Goal: Task Accomplishment & Management: Use online tool/utility

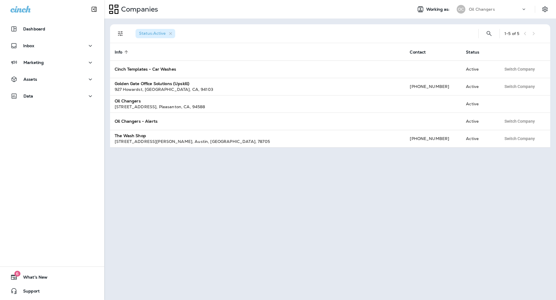
click at [513, 11] on div "Oil Changers" at bounding box center [495, 9] width 52 height 9
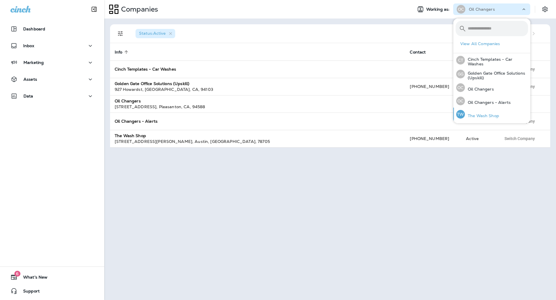
click at [498, 110] on div "TW The Wash Shop" at bounding box center [477, 114] width 47 height 13
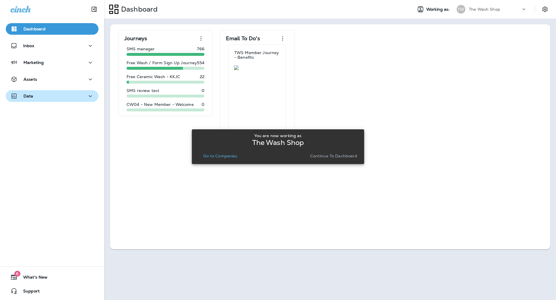
click at [20, 97] on div "Data" at bounding box center [21, 96] width 23 height 7
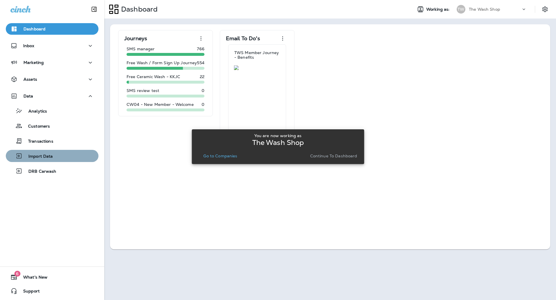
click at [64, 157] on div "Import Data" at bounding box center [52, 156] width 88 height 9
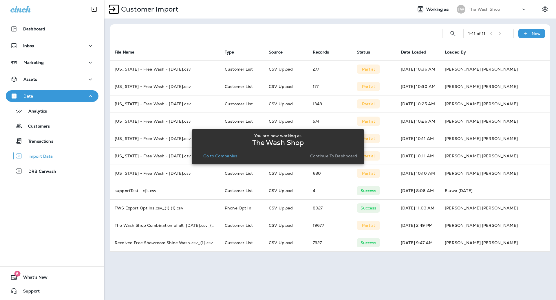
click at [243, 40] on div "You are now working as The Wash Shop Go to Companies Continue to Dashboard" at bounding box center [278, 146] width 172 height 293
click at [54, 174] on p "DRB Carwash" at bounding box center [40, 171] width 34 height 5
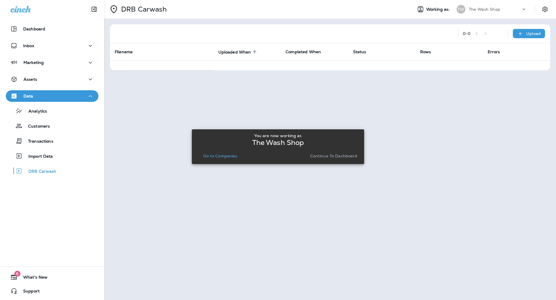
click at [222, 155] on p "Go to Companies" at bounding box center [220, 156] width 34 height 5
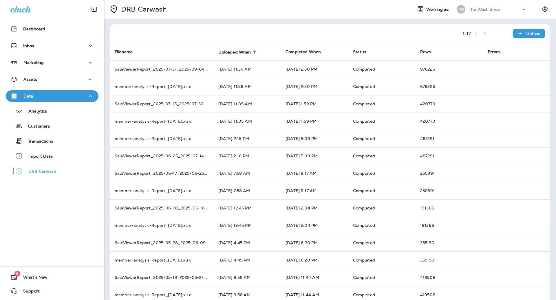
click at [526, 28] on div "1 - 17 Upload" at bounding box center [331, 33] width 433 height 19
click at [525, 31] on div "Upload" at bounding box center [529, 33] width 32 height 9
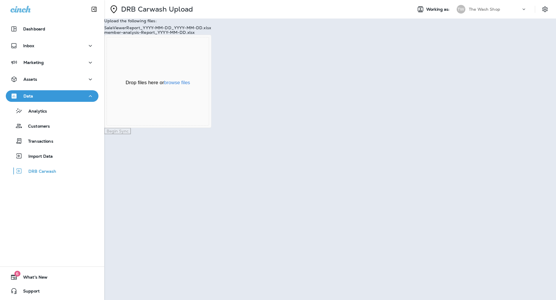
click at [209, 101] on div "Drop files here or browse files Powered by Uppy" at bounding box center [158, 81] width 102 height 89
click at [190, 85] on button "browse files" at bounding box center [177, 82] width 26 height 5
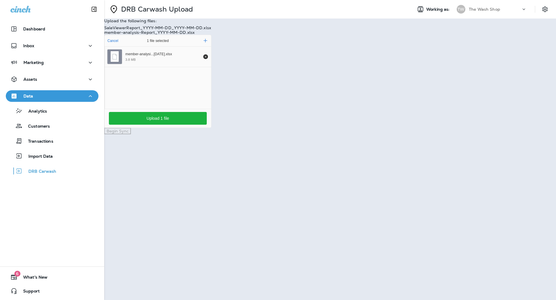
click at [348, 128] on div "Drop your files here Cancel 1 file selected Add more member-analysi...[DATE].xl…" at bounding box center [330, 81] width 452 height 93
click at [210, 45] on button "Add more" at bounding box center [205, 40] width 8 height 8
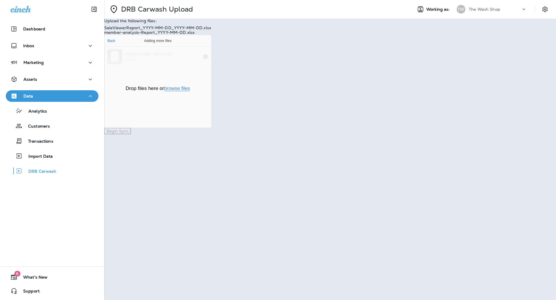
click at [190, 91] on button "browse files" at bounding box center [177, 88] width 26 height 5
click at [209, 101] on div "Drop files here or browse files Powered by Uppy" at bounding box center [158, 87] width 102 height 77
click at [190, 91] on button "browse files" at bounding box center [177, 88] width 26 height 5
click at [437, 128] on div "Drop your files here Cancel 1 file selected Add more member-analysi...[DATE].xl…" at bounding box center [330, 81] width 452 height 93
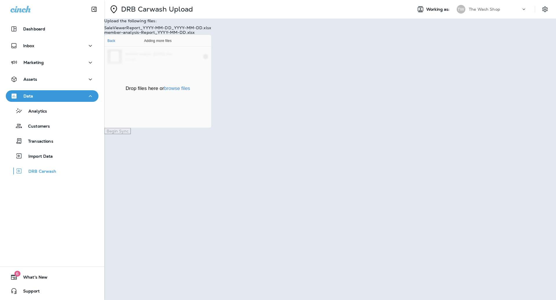
click at [437, 128] on div "Drop your files here Cancel 1 file selected Add more member-analysi...[DATE].xl…" at bounding box center [330, 81] width 452 height 93
click at [190, 91] on button "browse files" at bounding box center [177, 88] width 26 height 5
click at [456, 128] on div "Drop your files here Cancel 1 file selected Add more member-analysi...[DATE].xl…" at bounding box center [330, 81] width 452 height 93
click at [393, 112] on div "Drop your files here Cancel 1 file selected Add more member-analysi...[DATE].xl…" at bounding box center [330, 81] width 452 height 93
click at [190, 91] on button "browse files" at bounding box center [177, 88] width 26 height 5
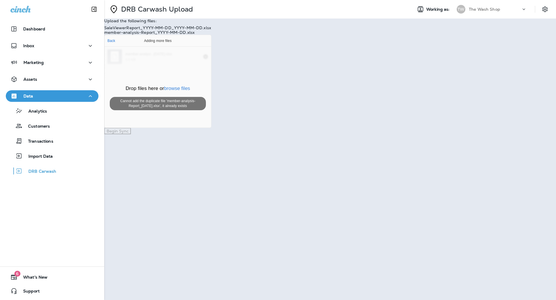
drag, startPoint x: 363, startPoint y: 87, endPoint x: 364, endPoint y: 100, distance: 12.8
click at [209, 88] on div "Drop files here or browse files Powered by Uppy" at bounding box center [158, 87] width 102 height 77
click at [190, 91] on button "browse files" at bounding box center [177, 88] width 26 height 5
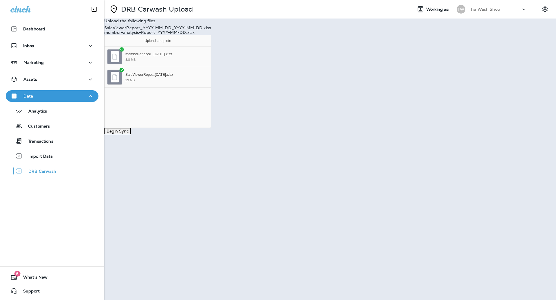
click at [131, 134] on button "Begin Sync" at bounding box center [117, 131] width 27 height 6
